Goal: Transaction & Acquisition: Purchase product/service

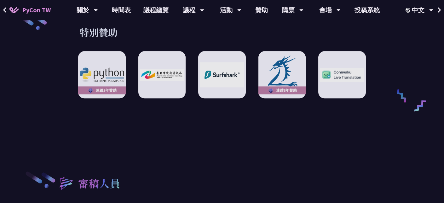
scroll to position [1058, 0]
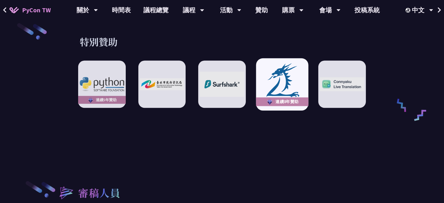
click at [271, 62] on img at bounding box center [282, 84] width 49 height 45
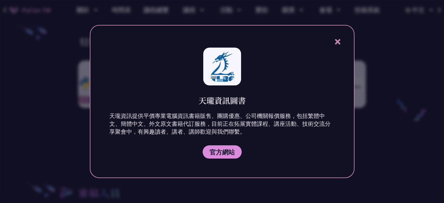
click at [333, 42] on div "天瓏資訊圖書 天瓏資訊提供平價專業電腦資訊書籍販售、團購優惠、公司機關報價服務，包括繁體中文、簡體中文、外文原文書籍代訂服務，目前正在拓展實體課程、講座活動、…" at bounding box center [222, 101] width 265 height 153
drag, startPoint x: 341, startPoint y: 44, endPoint x: 338, endPoint y: 43, distance: 3.4
click at [341, 44] on icon at bounding box center [338, 42] width 8 height 8
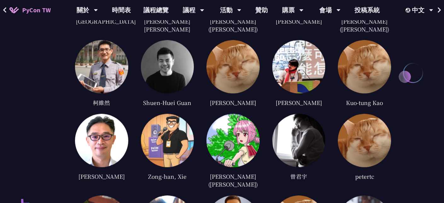
scroll to position [1319, 0]
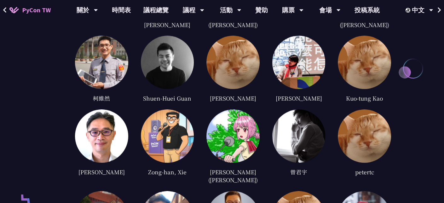
click at [104, 56] on img at bounding box center [101, 62] width 53 height 53
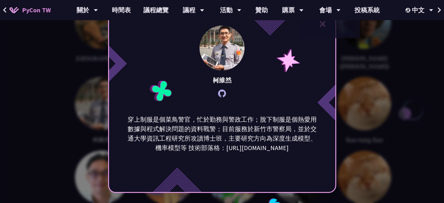
scroll to position [1225, 0]
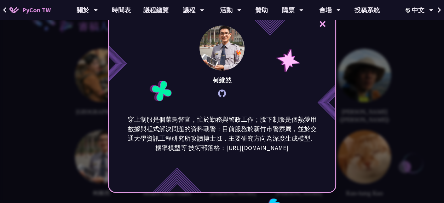
click at [325, 23] on button "×" at bounding box center [323, 23] width 19 height 19
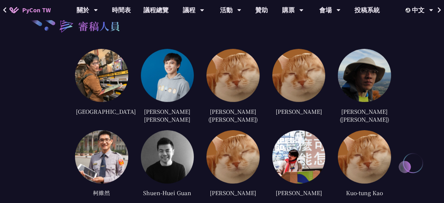
click at [103, 55] on img at bounding box center [101, 75] width 53 height 53
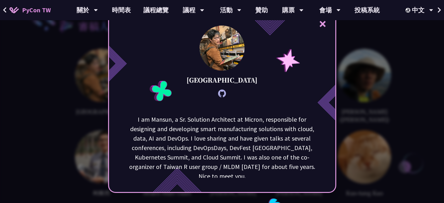
click at [323, 23] on button "×" at bounding box center [323, 23] width 19 height 19
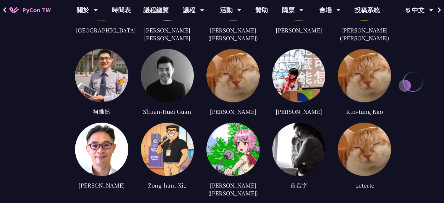
scroll to position [1351, 0]
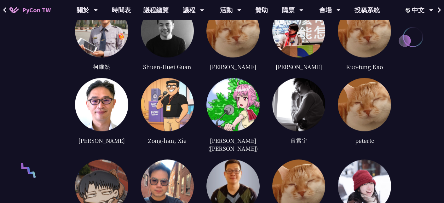
click at [220, 82] on img at bounding box center [233, 104] width 53 height 53
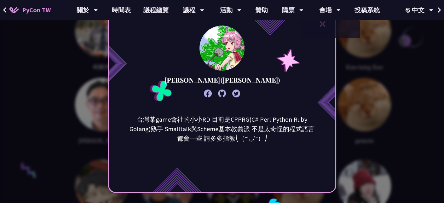
click at [391, 78] on div "× [PERSON_NAME]([PERSON_NAME]) 台灣某game會社的小小RD 目前是CPPRG(C# Perl Python Ruby Gola…" at bounding box center [222, 101] width 444 height 203
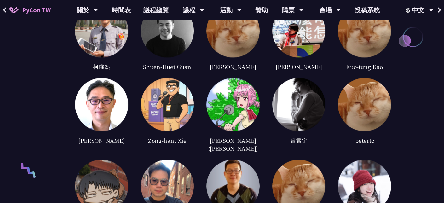
click at [360, 171] on img at bounding box center [364, 186] width 53 height 53
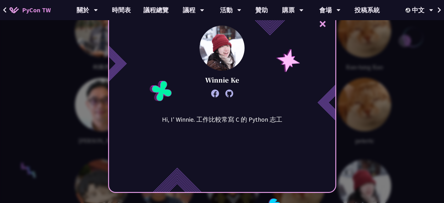
click at [234, 50] on img at bounding box center [222, 48] width 45 height 45
click at [323, 24] on button "×" at bounding box center [323, 23] width 19 height 19
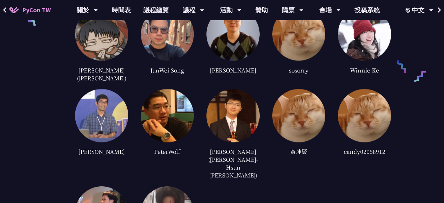
scroll to position [1508, 0]
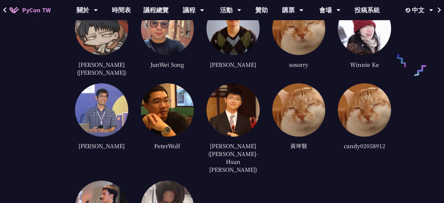
click at [226, 97] on img at bounding box center [233, 109] width 53 height 53
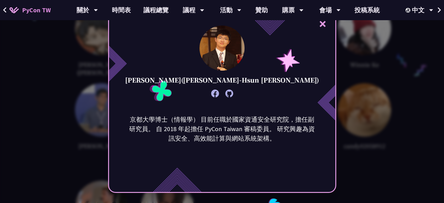
click at [326, 24] on button "×" at bounding box center [323, 23] width 19 height 19
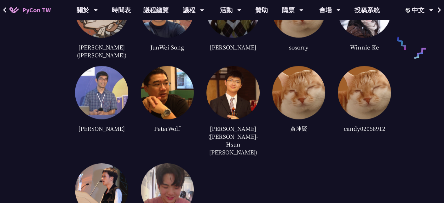
scroll to position [1540, 0]
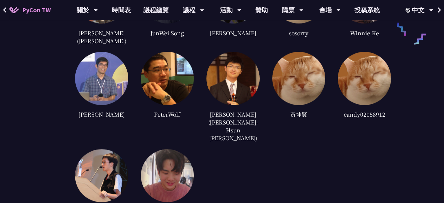
click at [159, 149] on img at bounding box center [167, 175] width 53 height 53
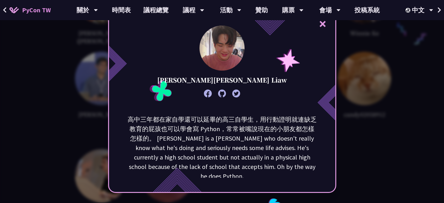
click at [324, 23] on button "×" at bounding box center [323, 23] width 19 height 19
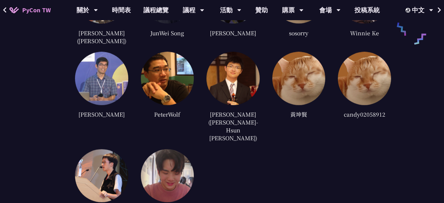
click at [94, 149] on img at bounding box center [101, 175] width 53 height 53
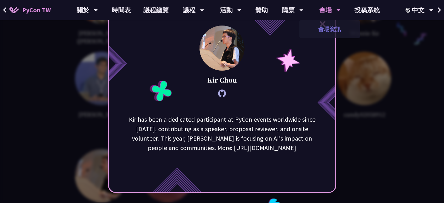
click at [322, 22] on link "會場資訊" at bounding box center [330, 29] width 61 height 15
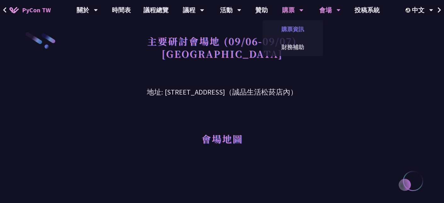
click at [294, 28] on link "購票資訊" at bounding box center [293, 29] width 61 height 15
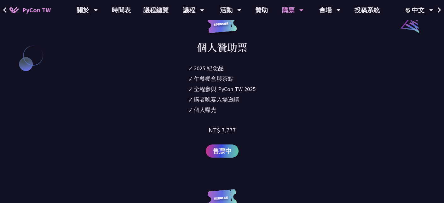
scroll to position [731, 0]
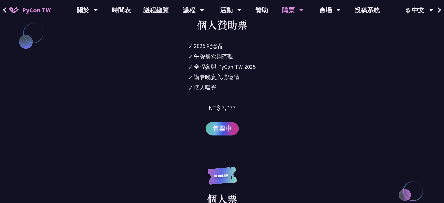
click at [221, 129] on span "售票中" at bounding box center [222, 128] width 19 height 9
